Goal: Task Accomplishment & Management: Complete application form

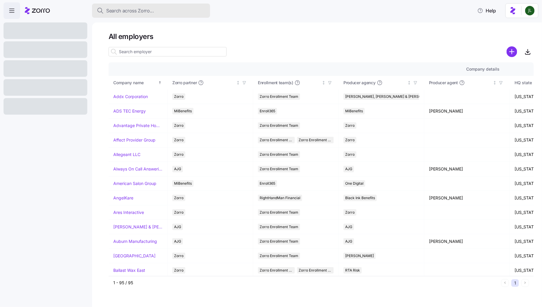
click at [144, 16] on button "Search across Zorro..." at bounding box center [151, 11] width 118 height 14
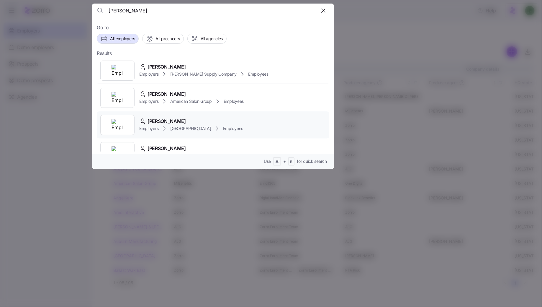
type input "[PERSON_NAME]"
click at [198, 119] on div "[PERSON_NAME]" at bounding box center [191, 120] width 104 height 7
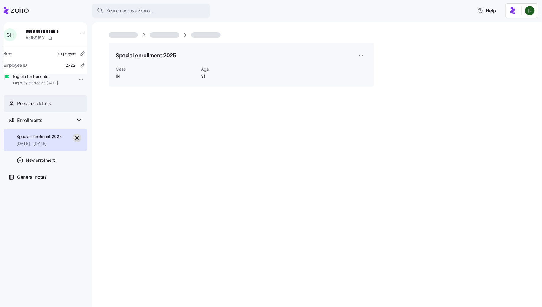
click at [55, 107] on div "Personal details" at bounding box center [49, 103] width 65 height 7
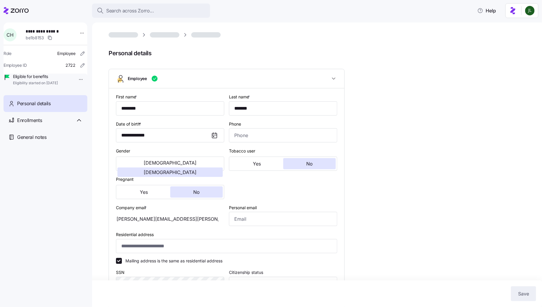
type input "IN"
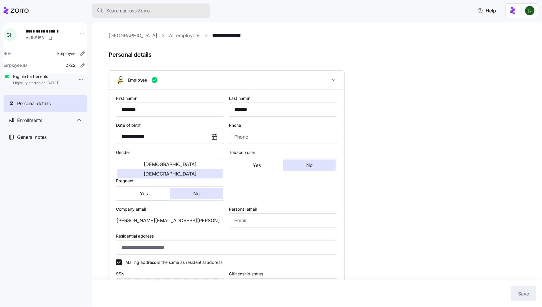
click at [162, 10] on div "Search across Zorro..." at bounding box center [151, 10] width 109 height 7
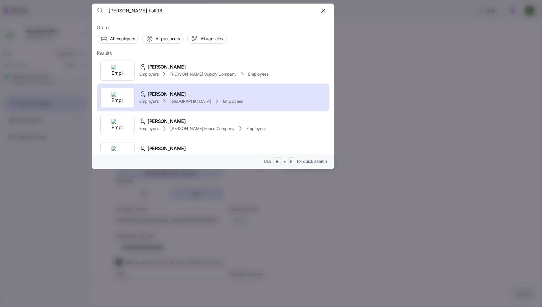
type input "[PERSON_NAME].hall98"
click at [376, 20] on div at bounding box center [271, 153] width 542 height 307
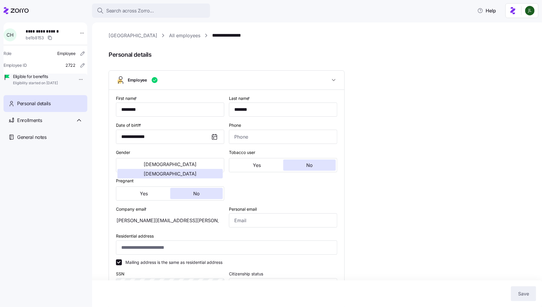
click at [189, 38] on link "All employees" at bounding box center [184, 35] width 31 height 7
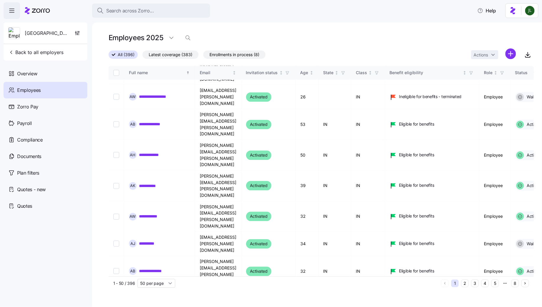
scroll to position [614, 0]
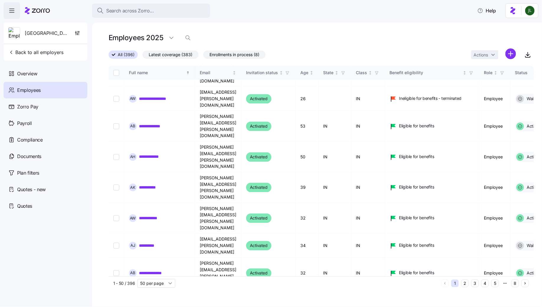
click at [41, 92] on div "Employees" at bounding box center [46, 90] width 84 height 17
click at [79, 30] on icon "button" at bounding box center [77, 33] width 6 height 6
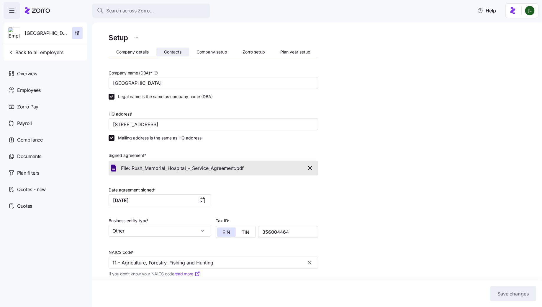
click at [170, 51] on span "Contacts" at bounding box center [172, 52] width 17 height 4
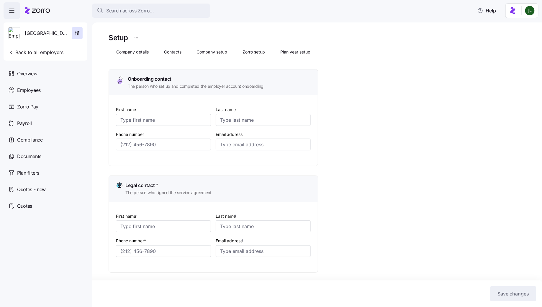
type input "Katelyn"
type input "Green"
type input "[DOMAIN_NAME][EMAIL_ADDRESS][DOMAIN_NAME]"
type input "[PERSON_NAME]"
type input "Bane"
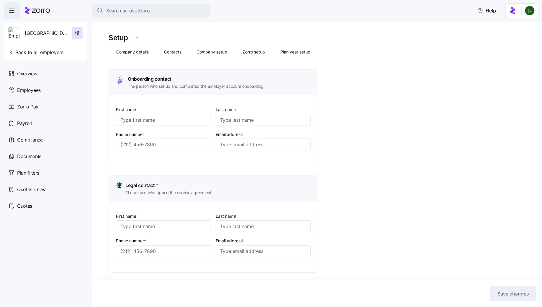
type input "[PERSON_NAME][EMAIL_ADDRESS][PERSON_NAME][DOMAIN_NAME]"
type input "Katelyn"
type input "Green"
type input "[DOMAIN_NAME][EMAIL_ADDRESS][DOMAIN_NAME]"
type input "[PERSON_NAME]"
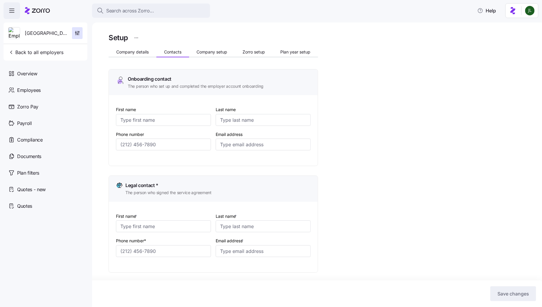
type input "[PERSON_NAME]"
type input "[PERSON_NAME][EMAIL_ADDRESS][PERSON_NAME][DOMAIN_NAME]"
type input "[PHONE_NUMBER]"
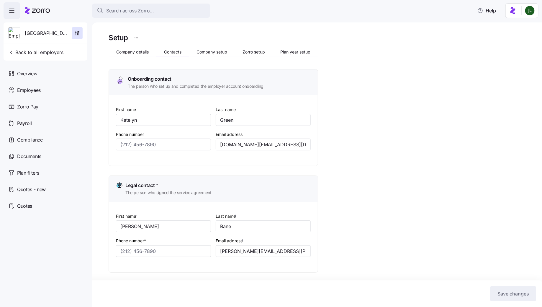
type input "[PHONE_NUMBER]"
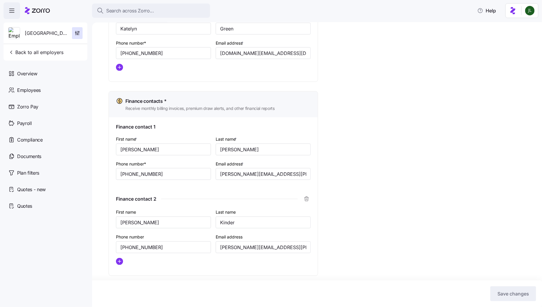
scroll to position [316, 0]
